Goal: Complete application form

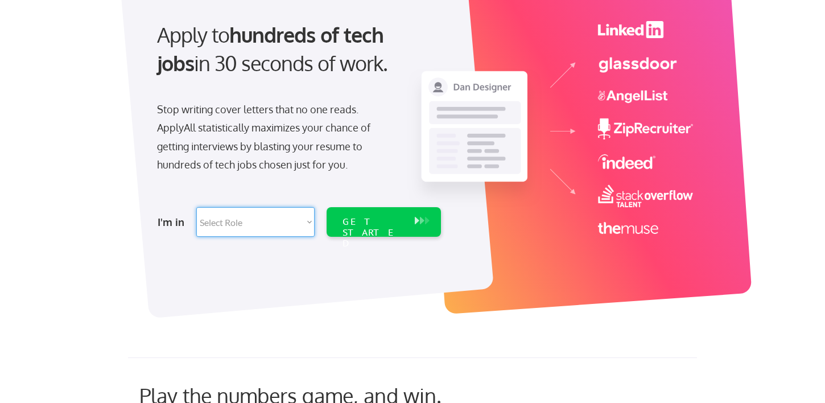
scroll to position [113, 0]
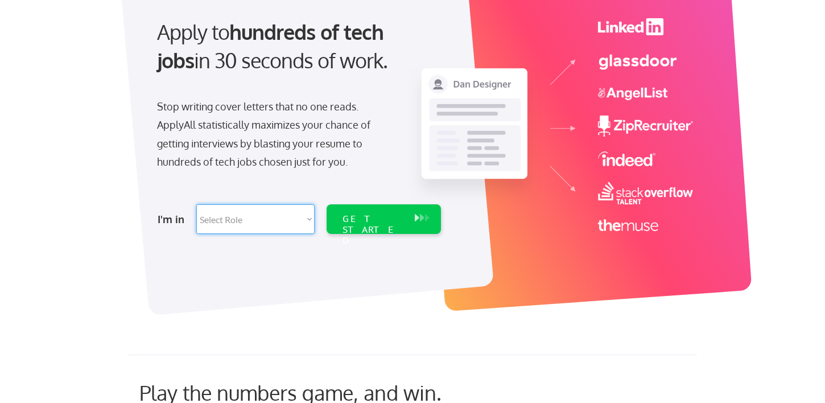
click at [297, 223] on select "Select Role Software Engineering Product Management Customer Success Sales UI/U…" at bounding box center [255, 219] width 118 height 30
select select ""technical_project_program_mgmt""
click at [196, 204] on select "Select Role Software Engineering Product Management Customer Success Sales UI/U…" at bounding box center [255, 219] width 118 height 30
select select ""technical_project_program_mgmt""
click at [295, 203] on div "I'm in Select Role Software Engineering Product Management Customer Success Sal…" at bounding box center [298, 219] width 318 height 40
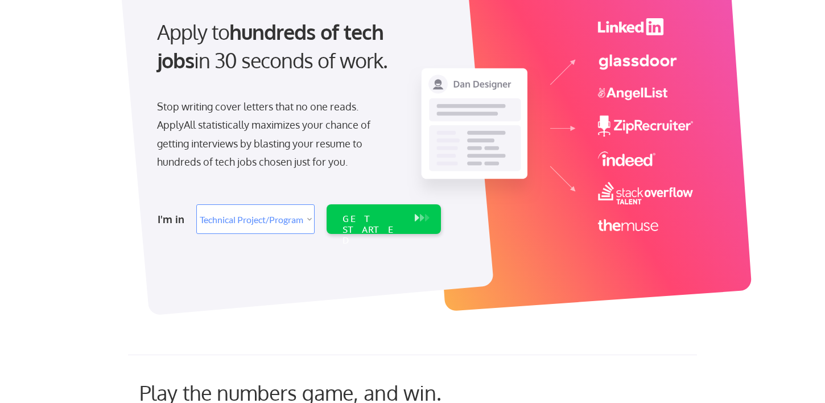
click at [295, 225] on select "Select Role Software Engineering Product Management Customer Success Sales UI/U…" at bounding box center [255, 219] width 118 height 30
click at [196, 204] on select "Select Role Software Engineering Product Management Customer Success Sales UI/U…" at bounding box center [255, 219] width 118 height 30
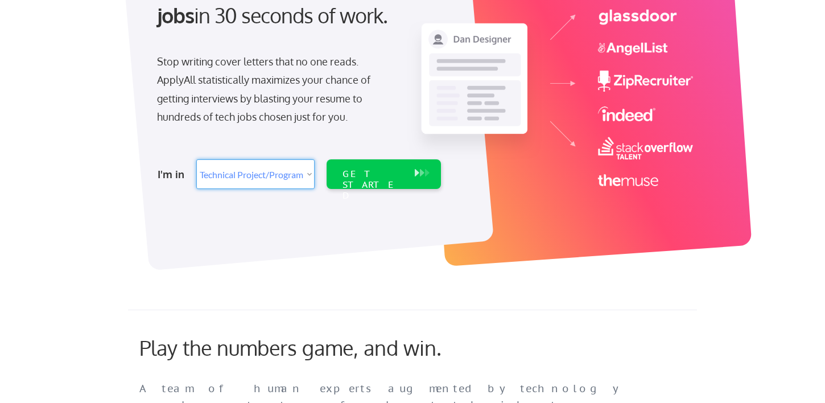
scroll to position [0, 0]
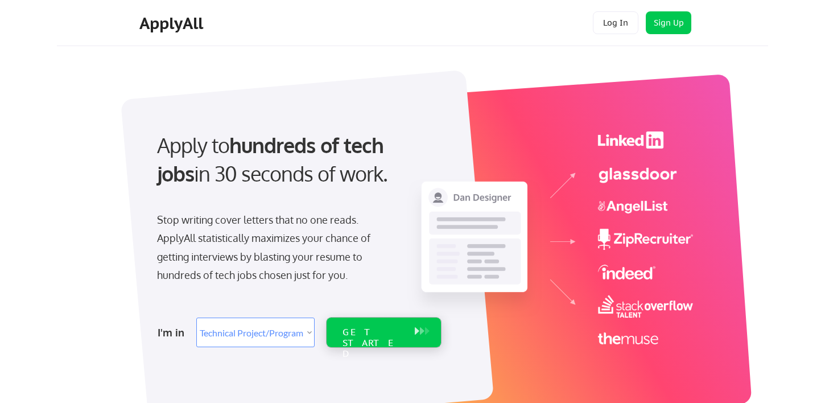
click at [392, 332] on div "GET STARTED" at bounding box center [373, 343] width 61 height 33
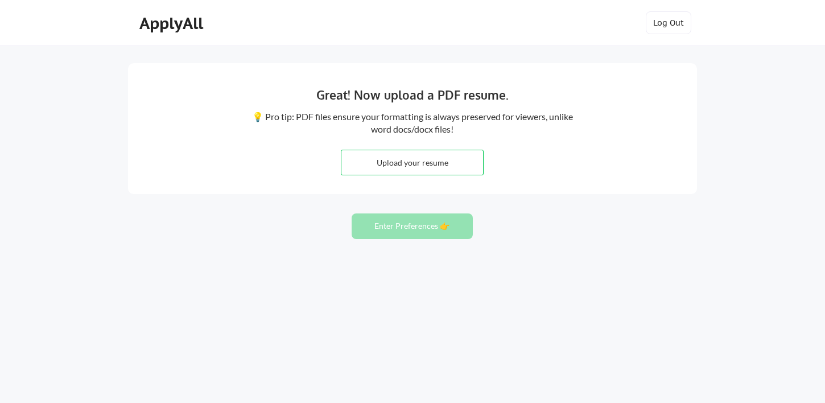
click at [471, 165] on input "file" at bounding box center [412, 162] width 142 height 24
type input "C:\fakepath\2025ResumeJustinJackson.docx.pdf"
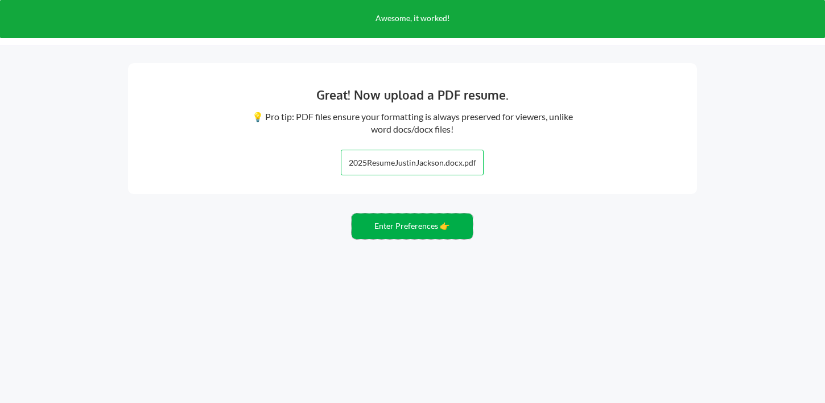
click at [414, 221] on button "Enter Preferences 👉" at bounding box center [412, 226] width 121 height 26
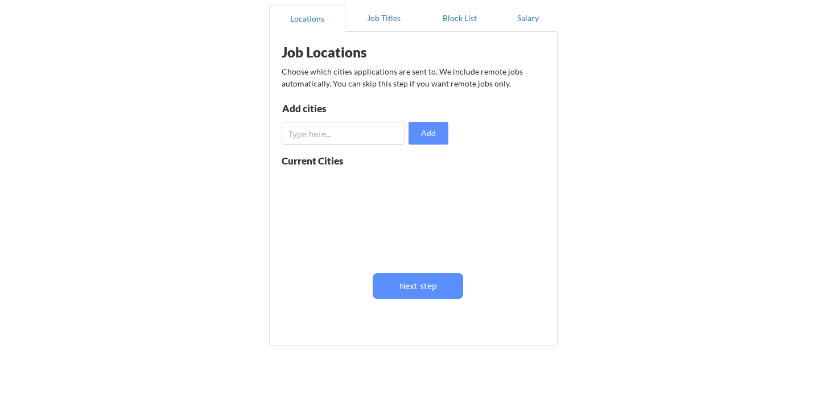
scroll to position [112, 0]
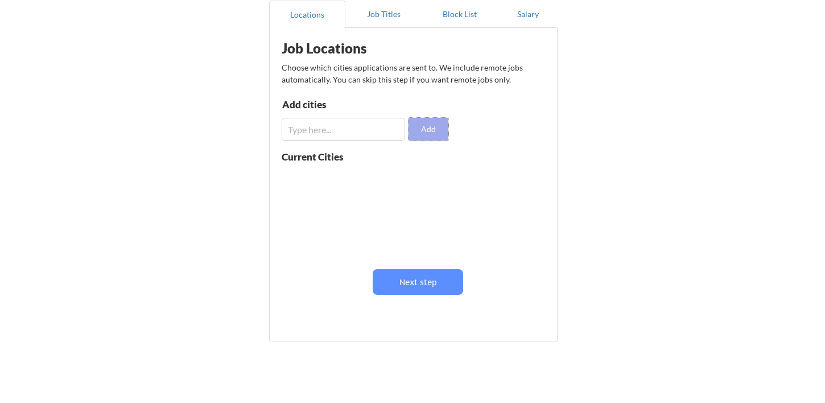
click at [413, 129] on button "Add" at bounding box center [429, 129] width 40 height 23
click at [379, 128] on input "input" at bounding box center [343, 129] width 123 height 23
type input "n"
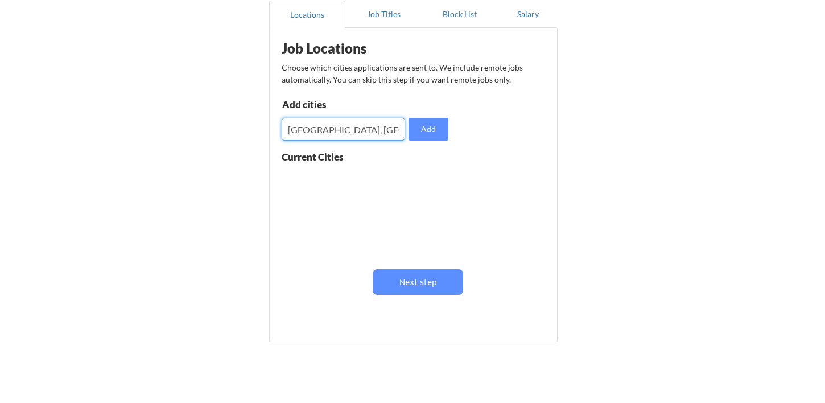
type input "New Orleans, LA"
click at [434, 122] on button "Add" at bounding box center [429, 129] width 40 height 23
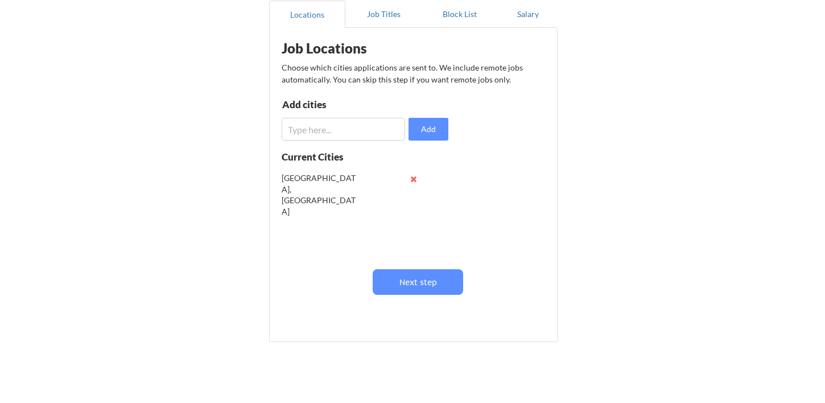
click at [357, 141] on div "Job Locations Choose which cities applications are sent to. We include remote j…" at bounding box center [415, 181] width 281 height 294
click at [357, 136] on input "input" at bounding box center [343, 129] width 123 height 23
type input "Chicago, IL"
click at [422, 128] on button "Add" at bounding box center [429, 129] width 40 height 23
click at [320, 139] on input "input" at bounding box center [343, 129] width 123 height 23
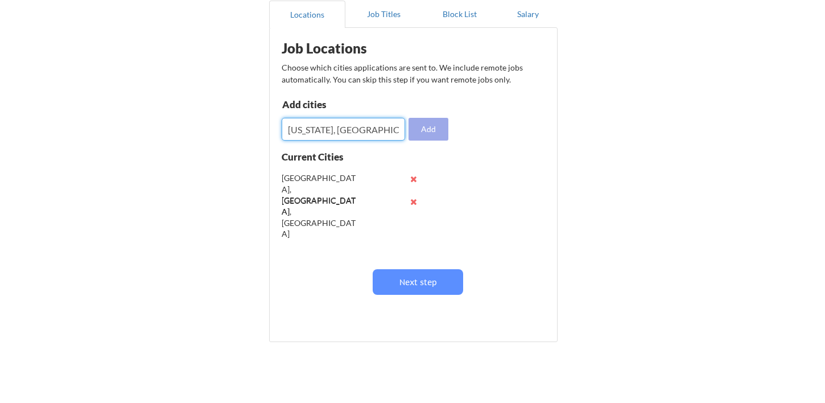
type input "New York, NY"
click at [437, 129] on button "Add" at bounding box center [429, 129] width 40 height 23
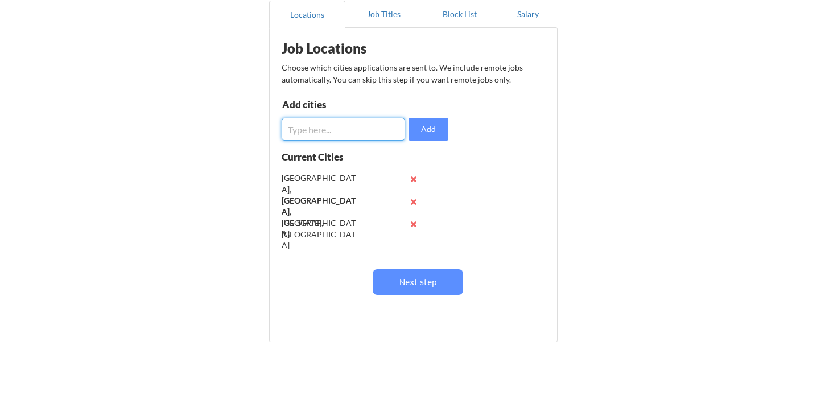
click at [337, 134] on input "input" at bounding box center [343, 129] width 123 height 23
type input "d"
type input "Dallas, TX"
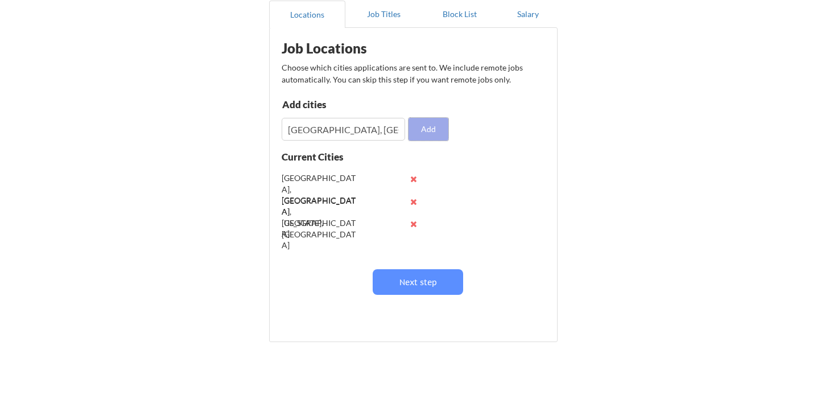
click at [426, 126] on button "Add" at bounding box center [429, 129] width 40 height 23
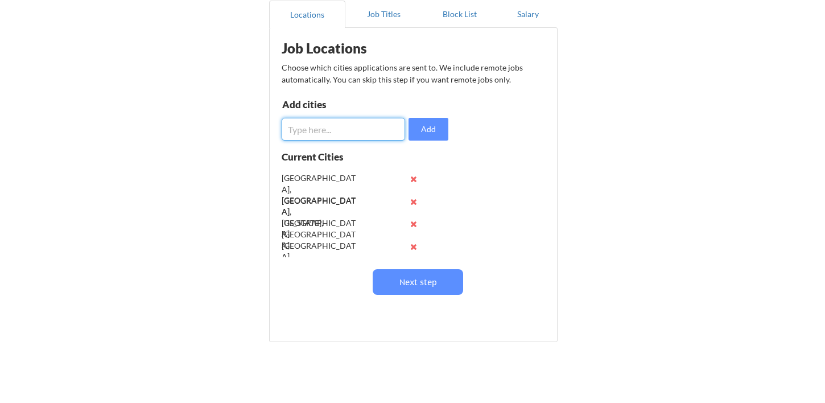
click at [337, 129] on input "input" at bounding box center [343, 129] width 123 height 23
type input "Austin, TX"
click at [426, 129] on button "Add" at bounding box center [429, 129] width 40 height 23
click at [343, 129] on input "input" at bounding box center [343, 129] width 123 height 23
type input "Raleigh, NC"
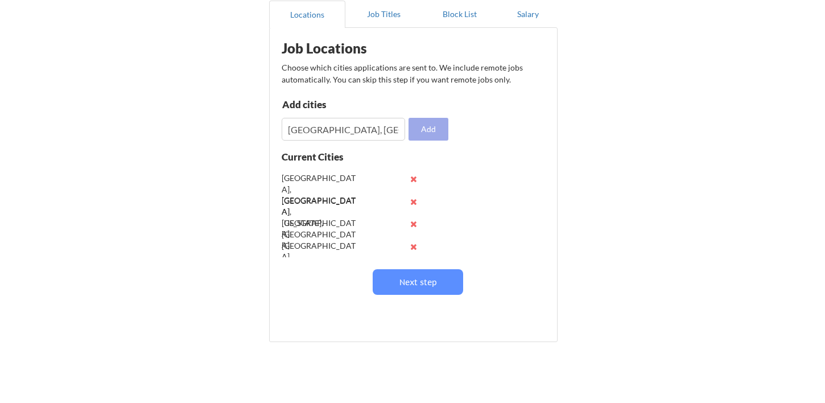
click at [412, 129] on button "Add" at bounding box center [429, 129] width 40 height 23
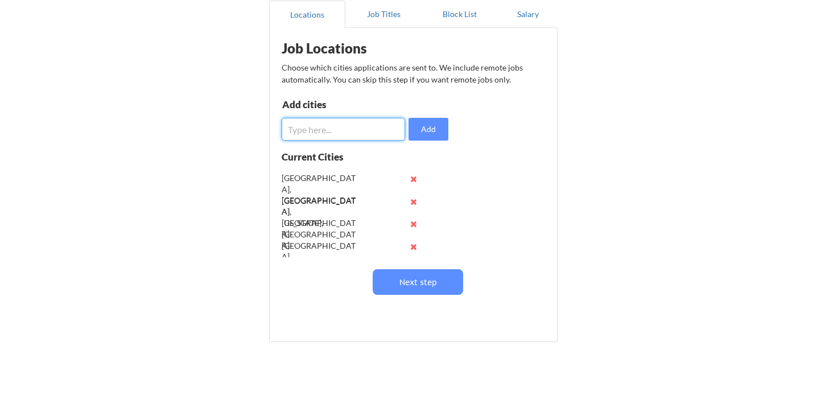
click at [347, 133] on input "input" at bounding box center [343, 129] width 123 height 23
type input "Atlanta, GA"
click at [434, 127] on button "Add" at bounding box center [429, 129] width 40 height 23
click at [337, 131] on input "input" at bounding box center [343, 129] width 123 height 23
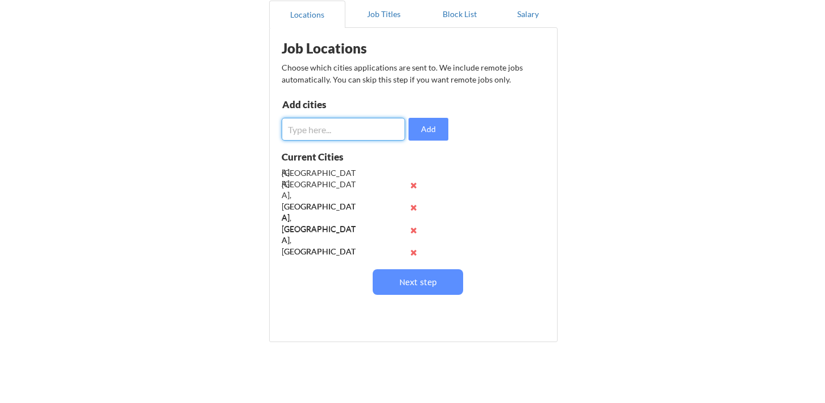
scroll to position [90, 0]
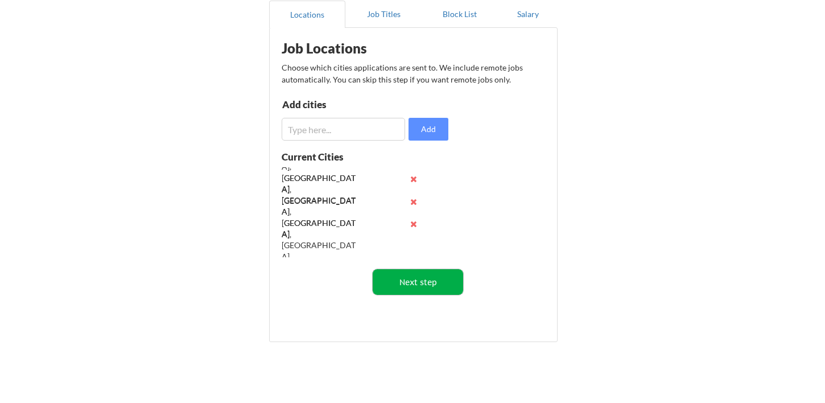
click at [409, 282] on button "Next step" at bounding box center [418, 282] width 90 height 26
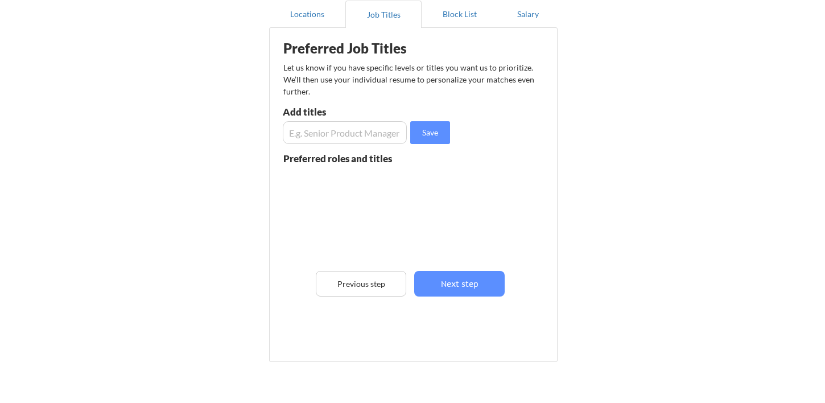
click at [335, 130] on input "input" at bounding box center [345, 132] width 124 height 23
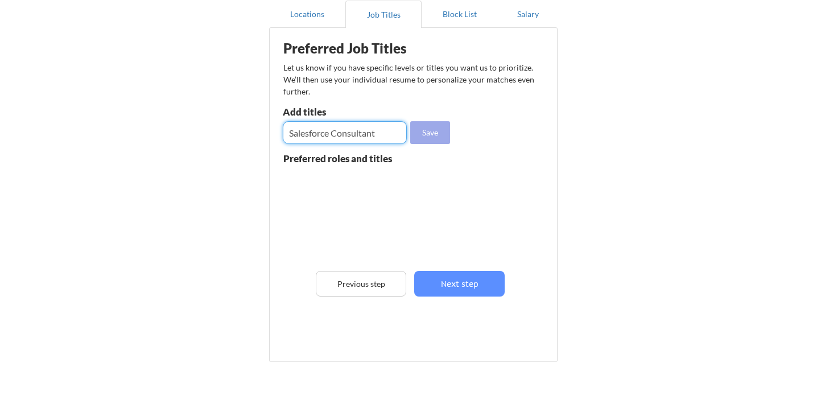
type input "Salesforce Consultant"
click at [421, 126] on button "Save" at bounding box center [430, 132] width 40 height 23
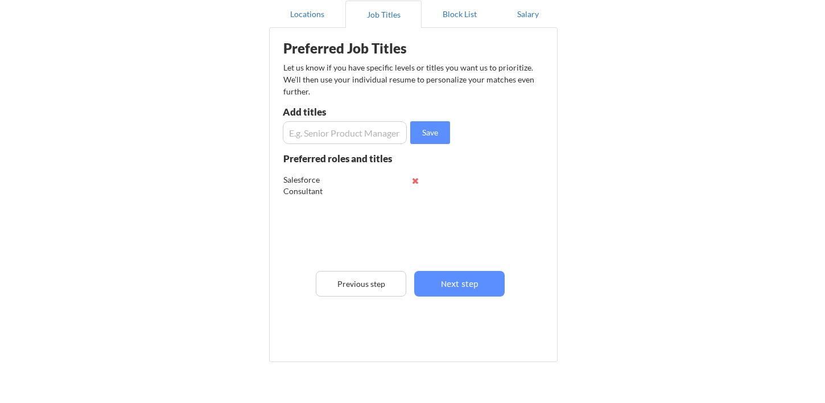
click at [361, 125] on input "input" at bounding box center [345, 132] width 124 height 23
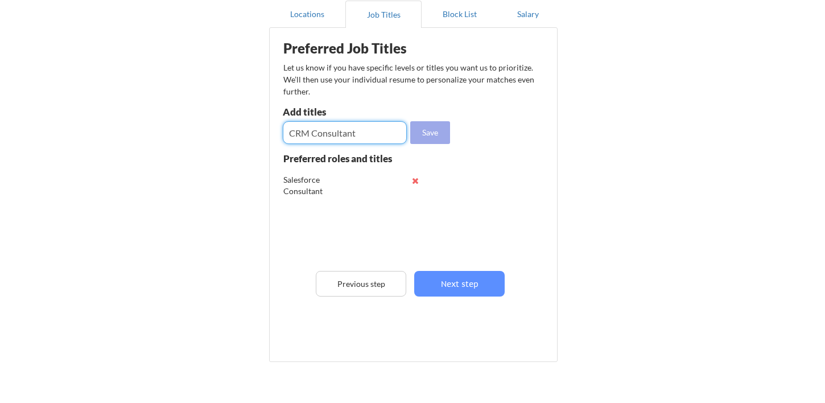
type input "CRM Consultant"
click at [433, 126] on button "Save" at bounding box center [430, 132] width 40 height 23
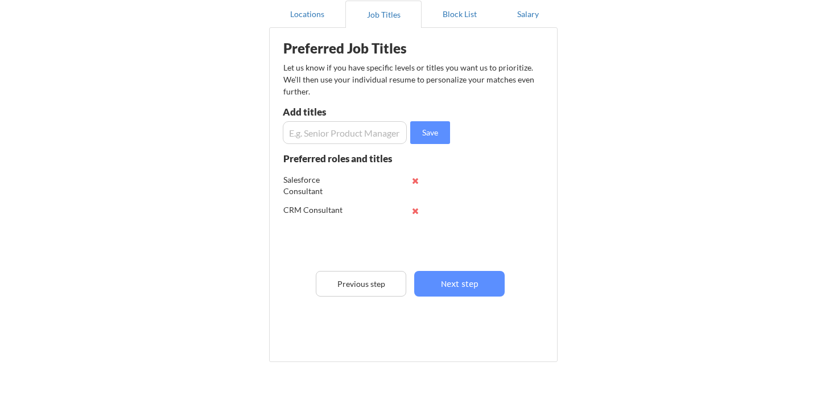
click at [345, 126] on input "input" at bounding box center [345, 132] width 124 height 23
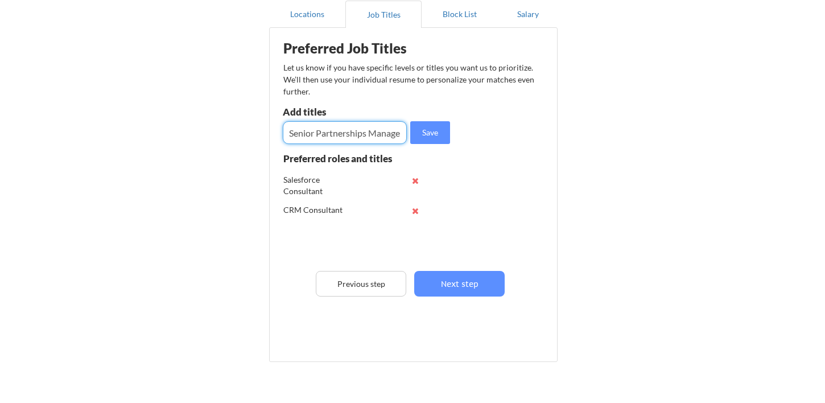
scroll to position [0, 4]
type input "Senior Partnerships Manager"
click at [427, 128] on button "Save" at bounding box center [430, 132] width 40 height 23
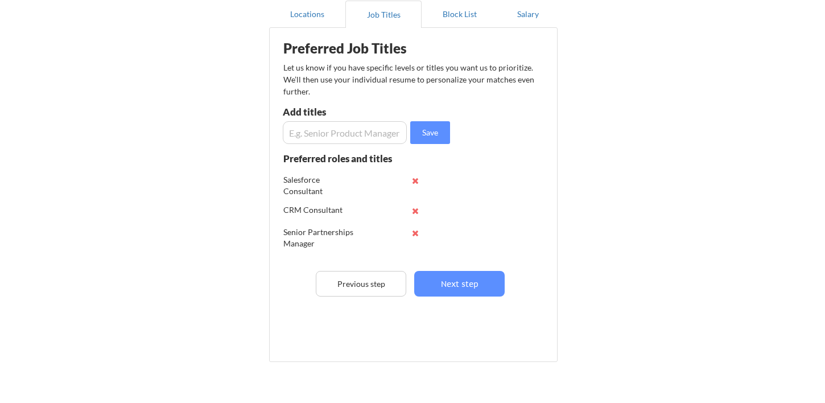
click at [362, 130] on input "input" at bounding box center [345, 132] width 124 height 23
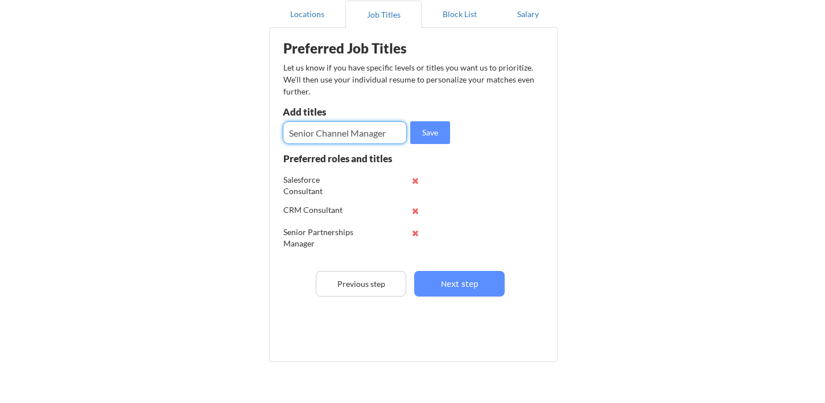
type input "Senior Channel Manager"
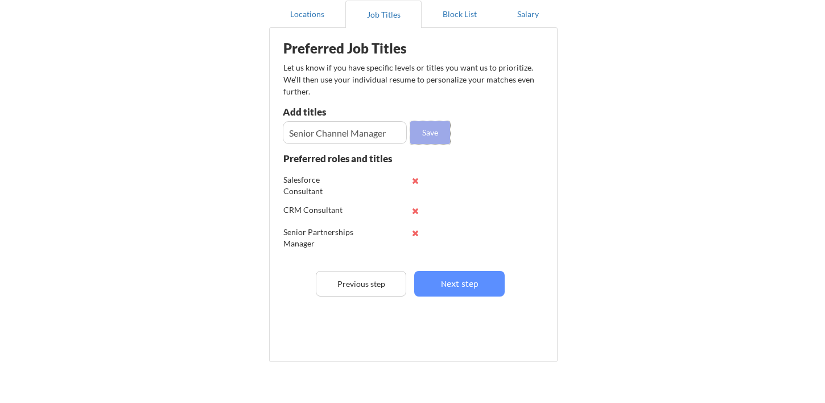
click at [422, 139] on button "Save" at bounding box center [430, 132] width 40 height 23
click at [347, 120] on div "Add titles" at bounding box center [343, 114] width 121 height 14
click at [346, 138] on input "input" at bounding box center [345, 132] width 124 height 23
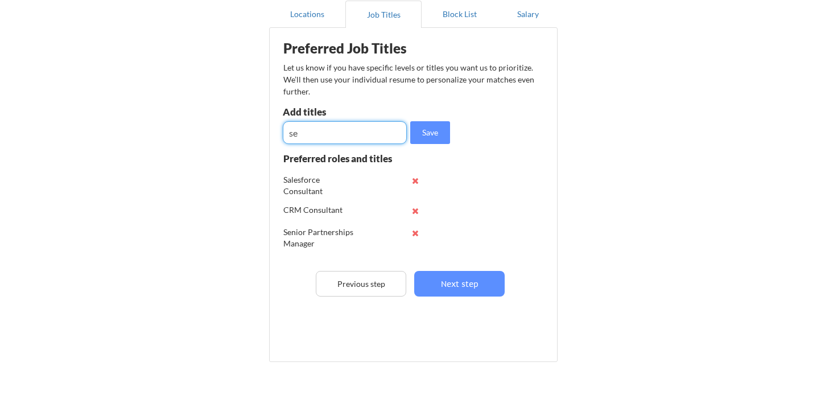
type input "s"
click at [459, 278] on button "Next step" at bounding box center [459, 284] width 90 height 26
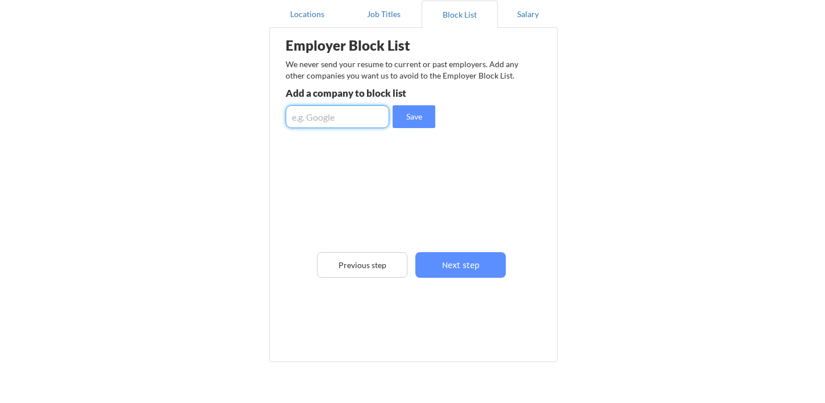
click at [361, 109] on input "input" at bounding box center [338, 116] width 104 height 23
type input "The CRM Firm"
click at [410, 118] on button "Save" at bounding box center [414, 116] width 43 height 23
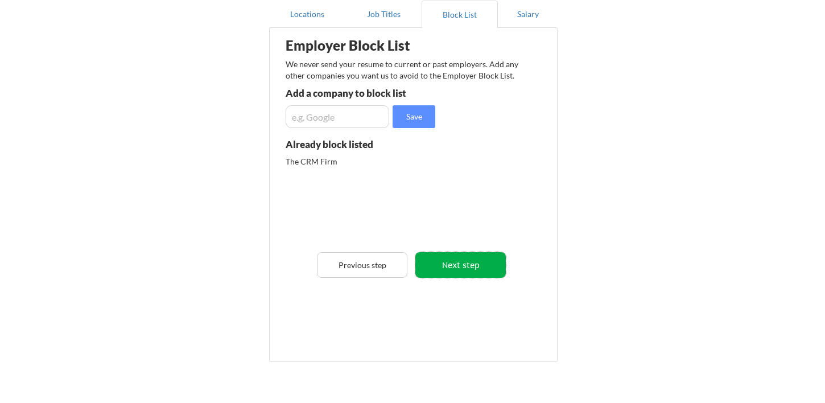
click at [472, 257] on button "Next step" at bounding box center [460, 265] width 90 height 26
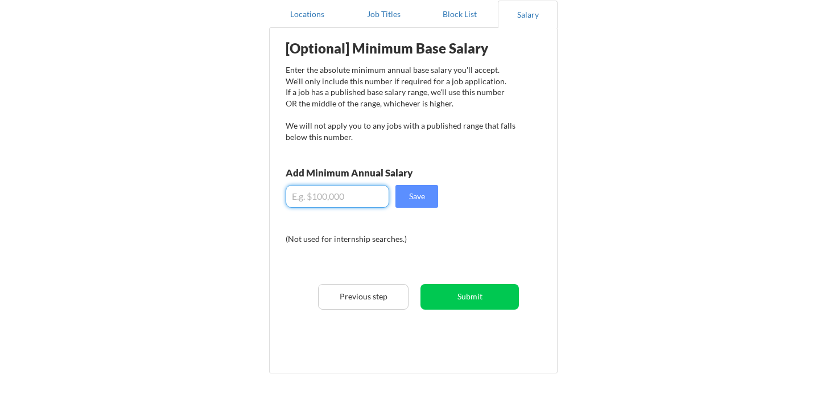
click at [346, 194] on input "input" at bounding box center [338, 196] width 104 height 23
type input "$120,000"
click at [423, 191] on button "Save" at bounding box center [417, 196] width 43 height 23
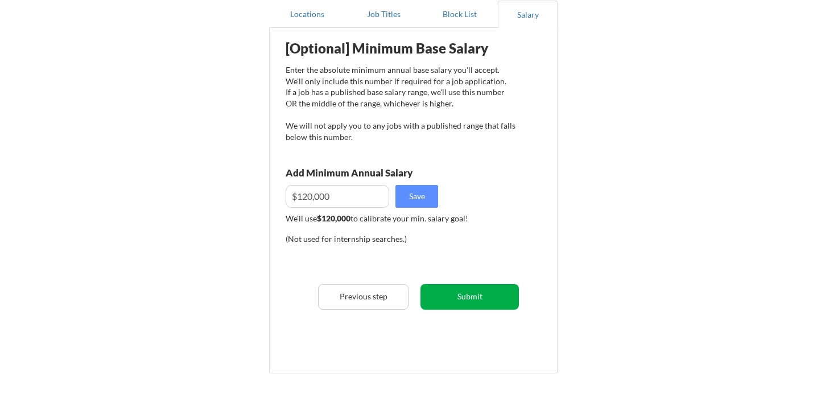
click at [479, 295] on button "Submit" at bounding box center [470, 297] width 98 height 26
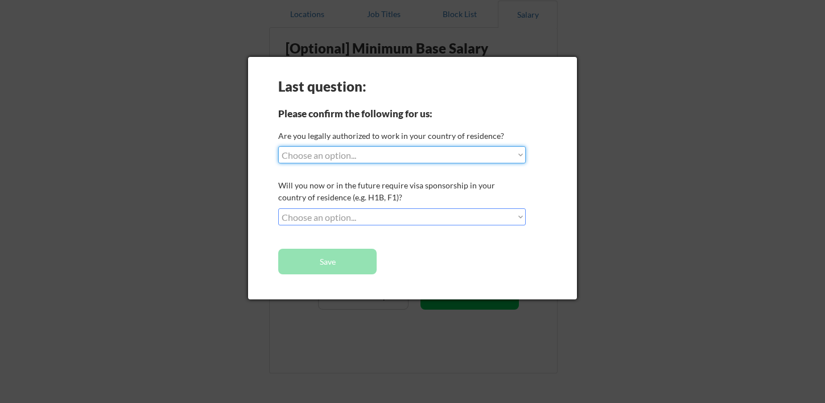
click at [404, 153] on select "Choose an option... Yes, I am a US Citizen Yes, I am a Canadian Citizen Yes, I …" at bounding box center [402, 154] width 248 height 17
select select ""yes__i_am_a_us_citizen""
click at [278, 146] on select "Choose an option... Yes, I am a US Citizen Yes, I am a Canadian Citizen Yes, I …" at bounding box center [402, 154] width 248 height 17
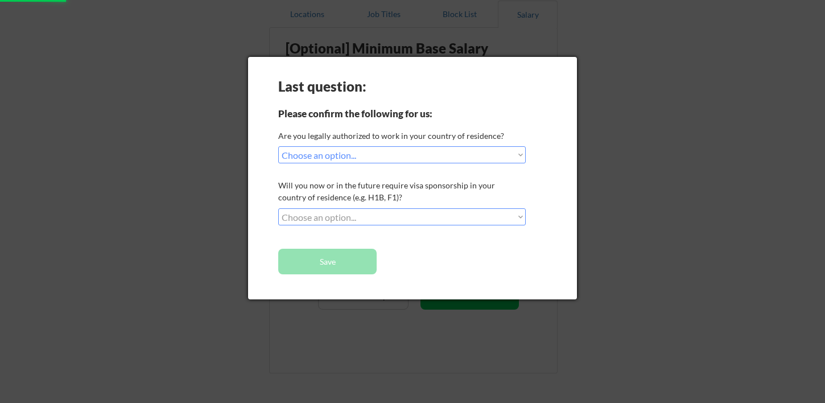
click at [373, 211] on select "Choose an option... No, I will not need sponsorship Yes, I will need sponsorship" at bounding box center [402, 216] width 248 height 17
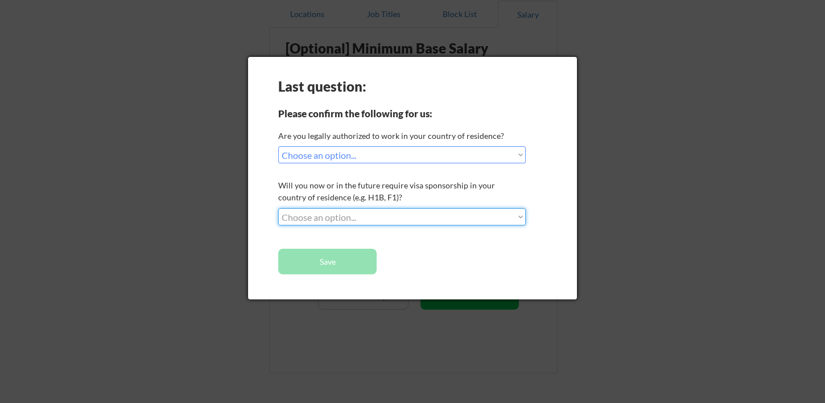
select select ""no__i_will_not_need_sponsorship""
click at [278, 208] on select "Choose an option... No, I will not need sponsorship Yes, I will need sponsorship" at bounding box center [402, 216] width 248 height 17
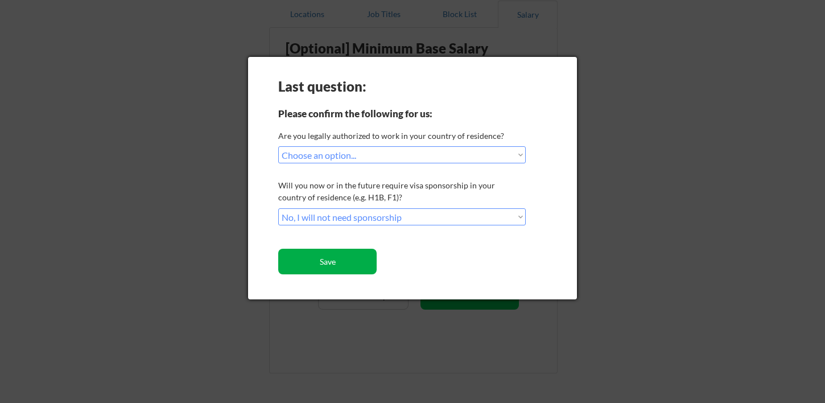
click at [344, 250] on button "Save" at bounding box center [327, 262] width 98 height 26
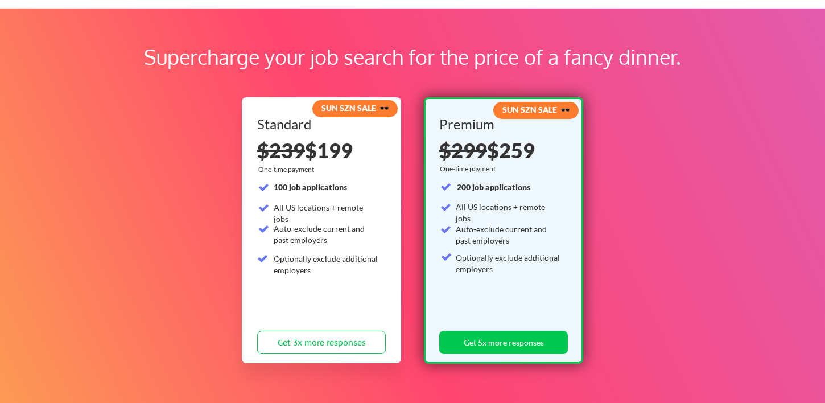
scroll to position [89, 0]
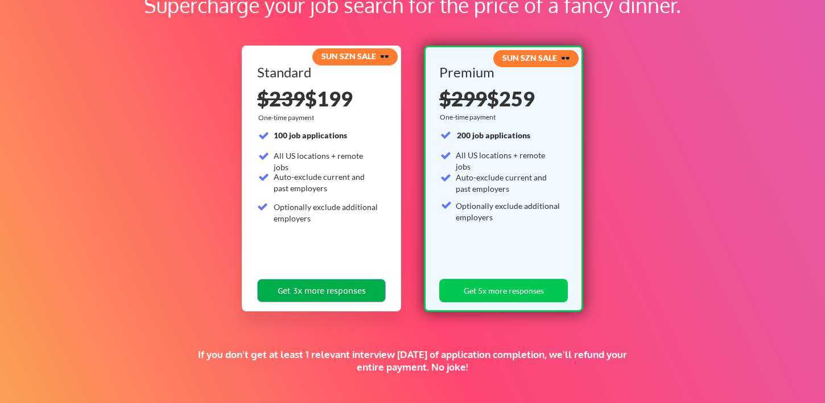
click at [307, 294] on button "Get 3x more responses" at bounding box center [321, 290] width 129 height 23
